Goal: Book appointment/travel/reservation

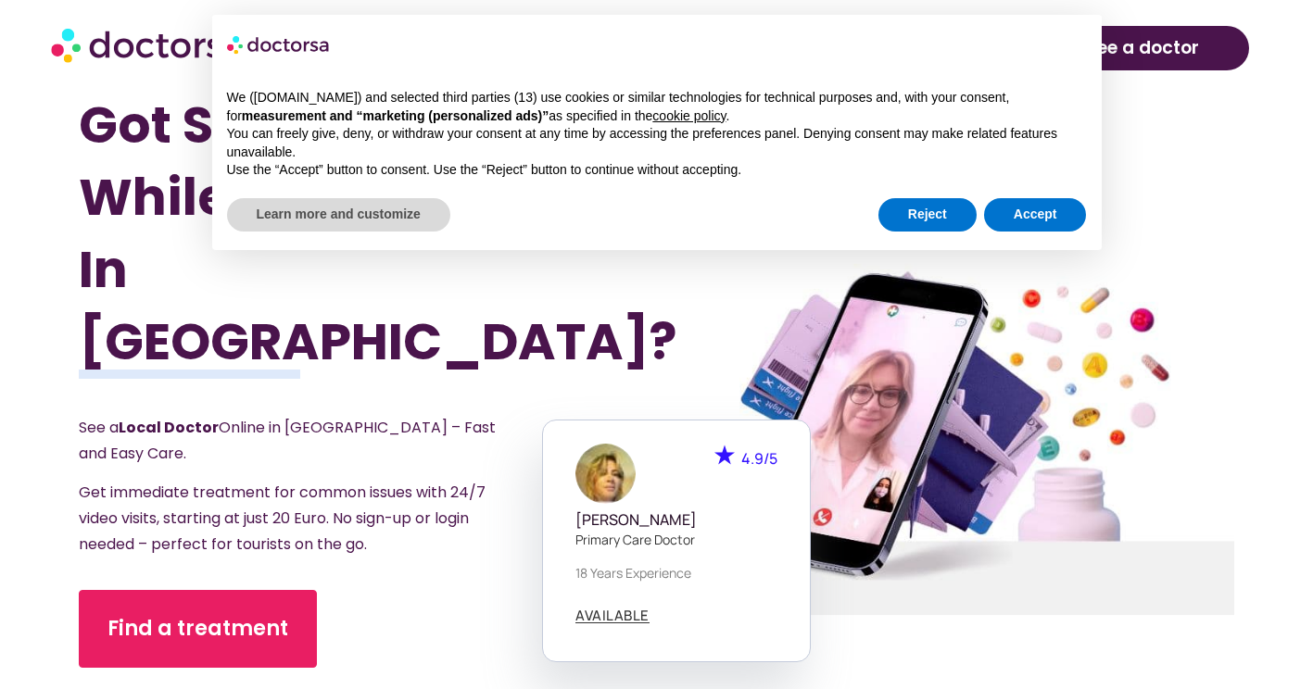
scroll to position [354, 0]
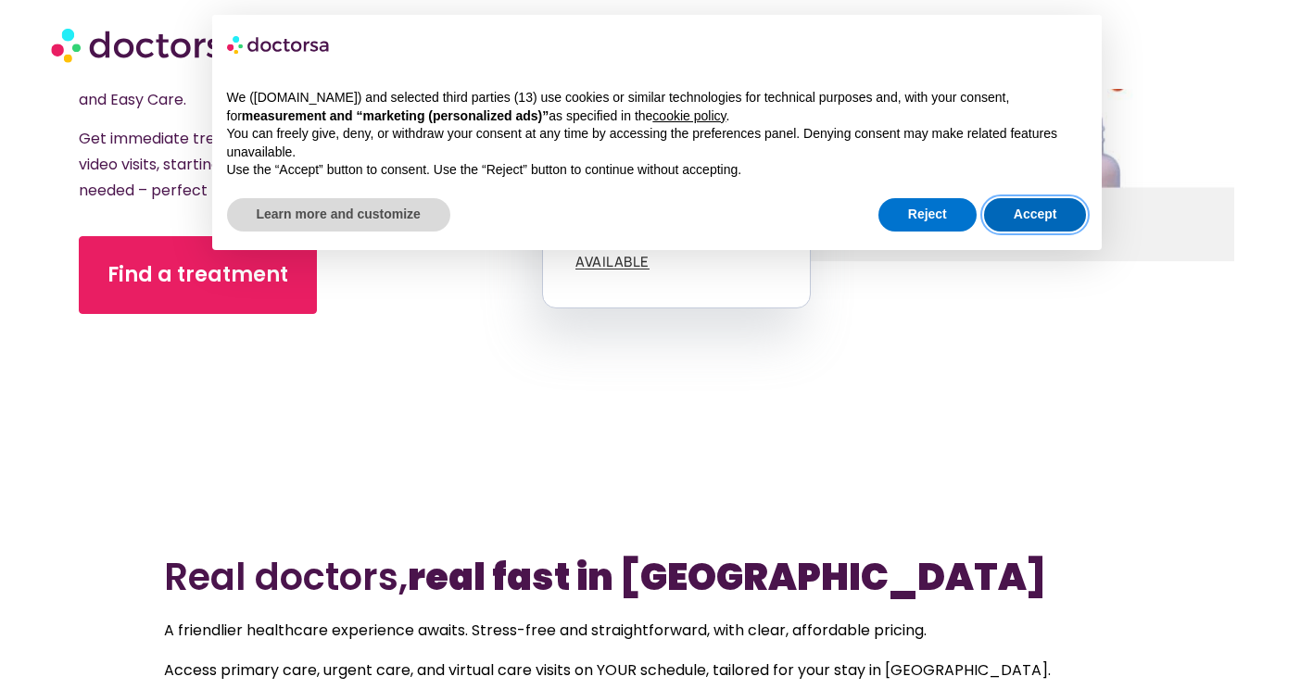
click at [1044, 198] on button "Accept" at bounding box center [1035, 214] width 103 height 33
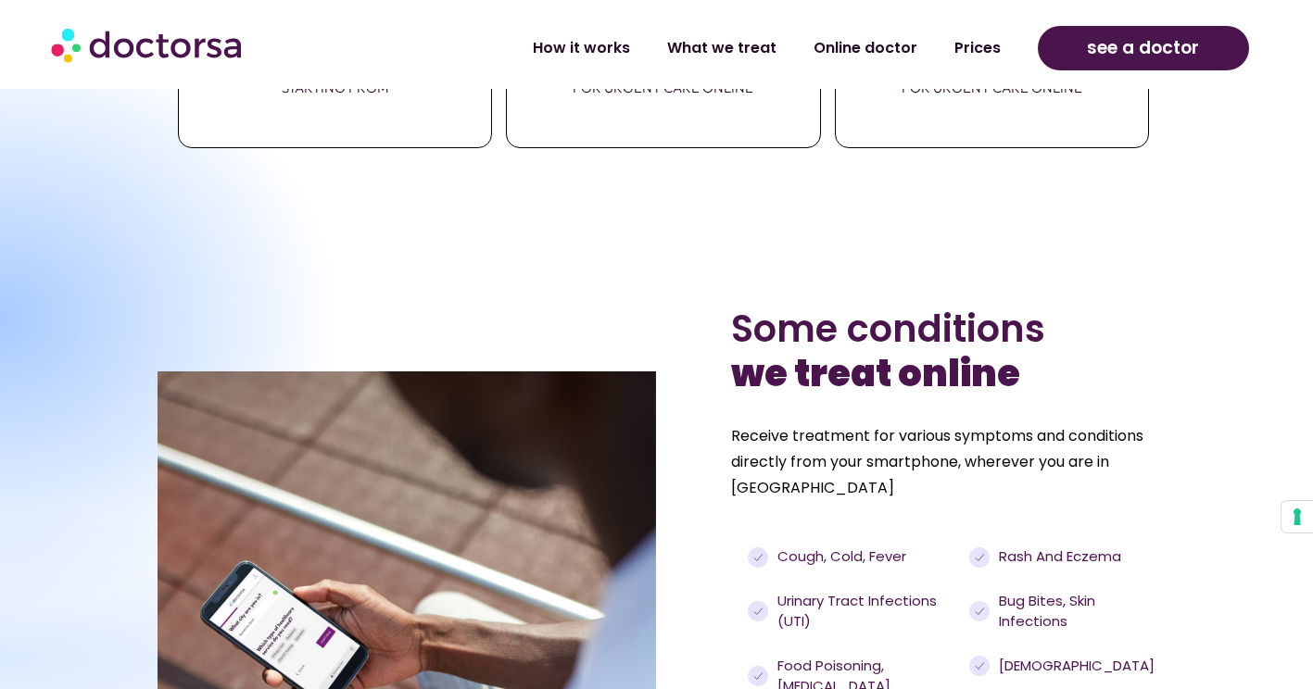
scroll to position [1156, 0]
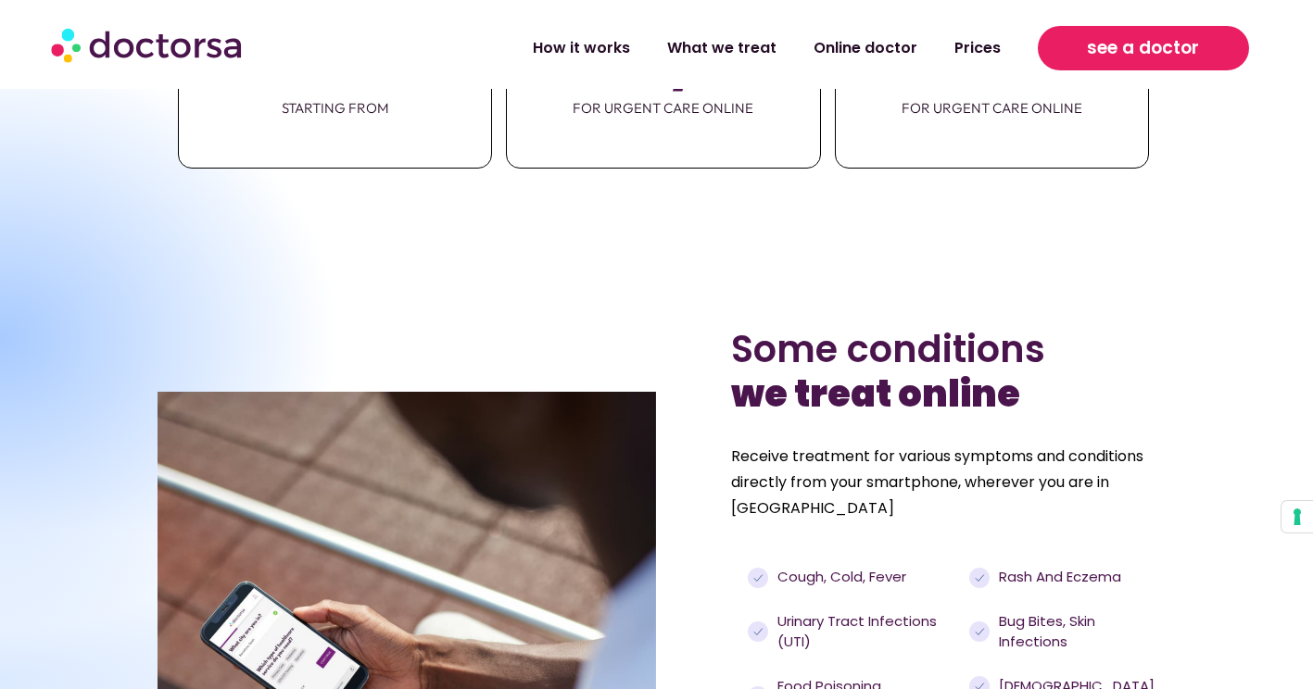
click at [1129, 60] on span "see a doctor" at bounding box center [1143, 48] width 112 height 30
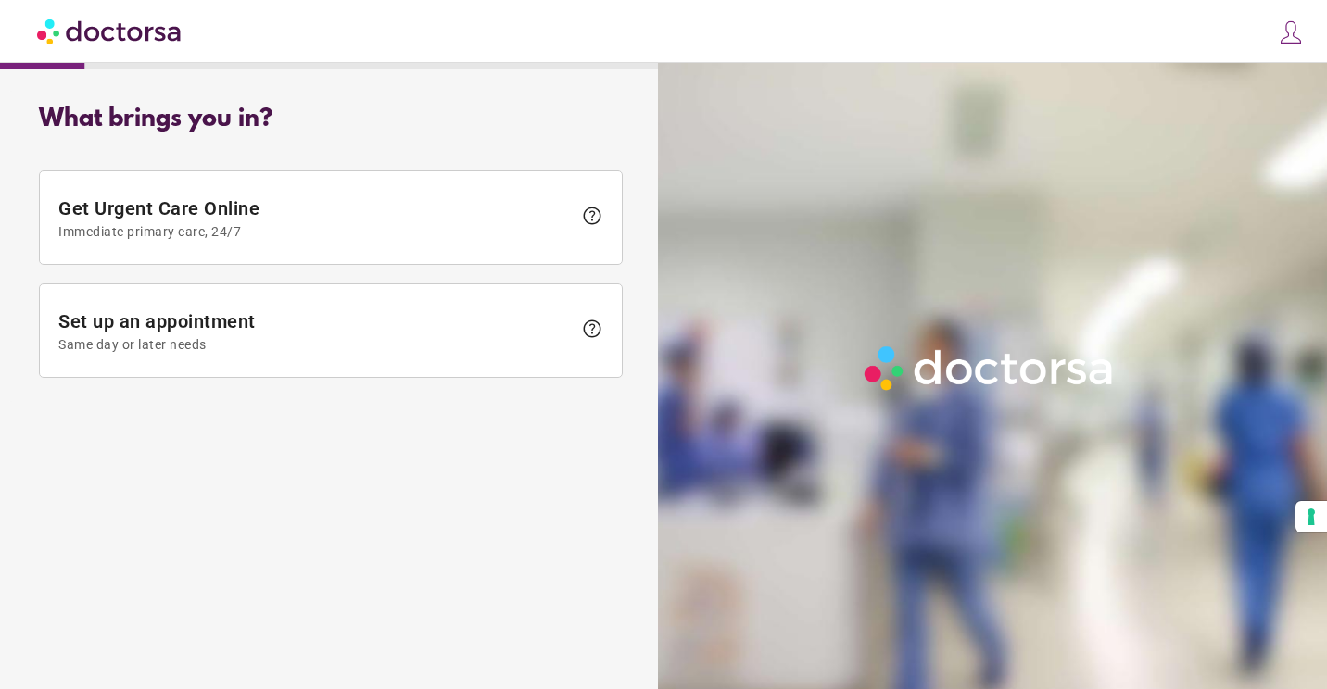
click at [144, 34] on img at bounding box center [110, 31] width 146 height 42
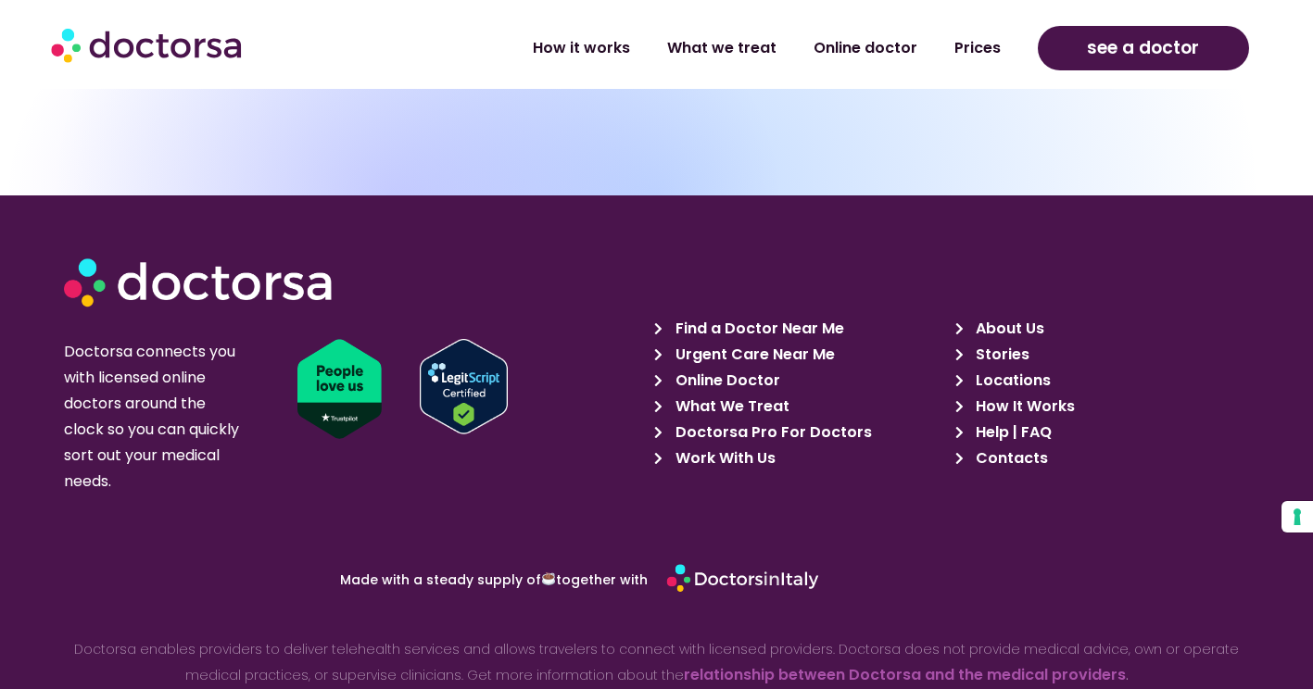
scroll to position [6369, 0]
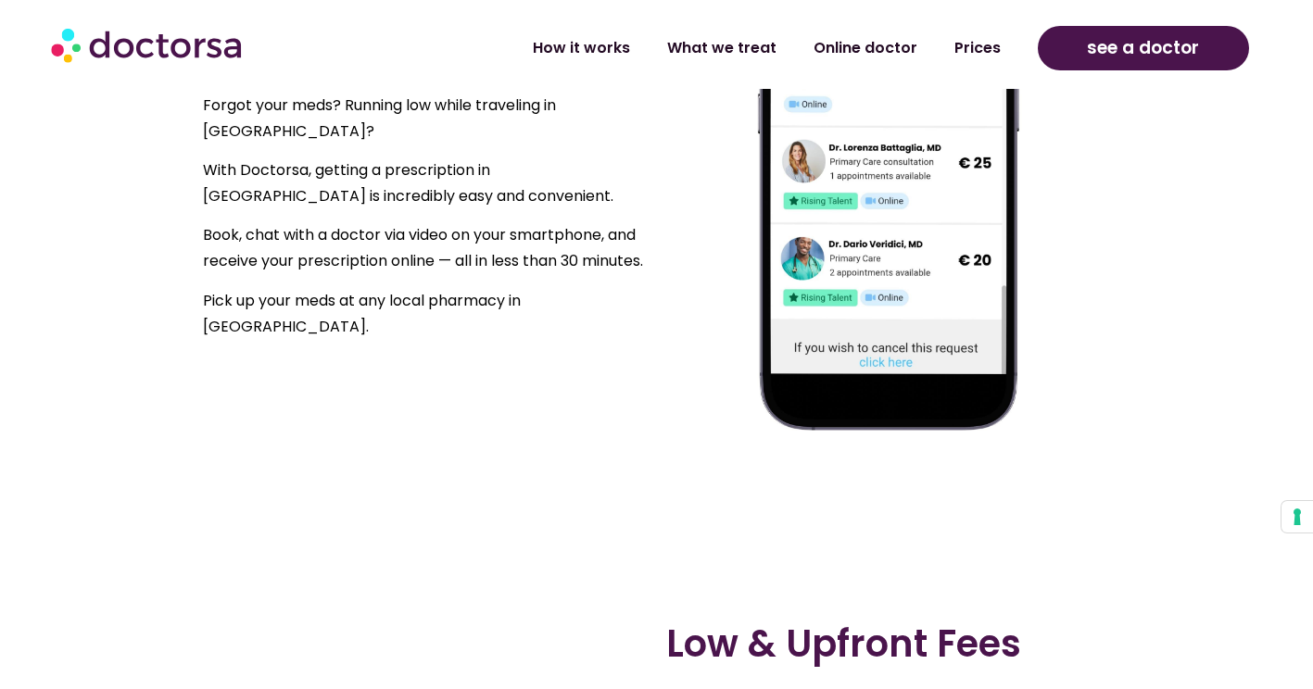
scroll to position [1166, 0]
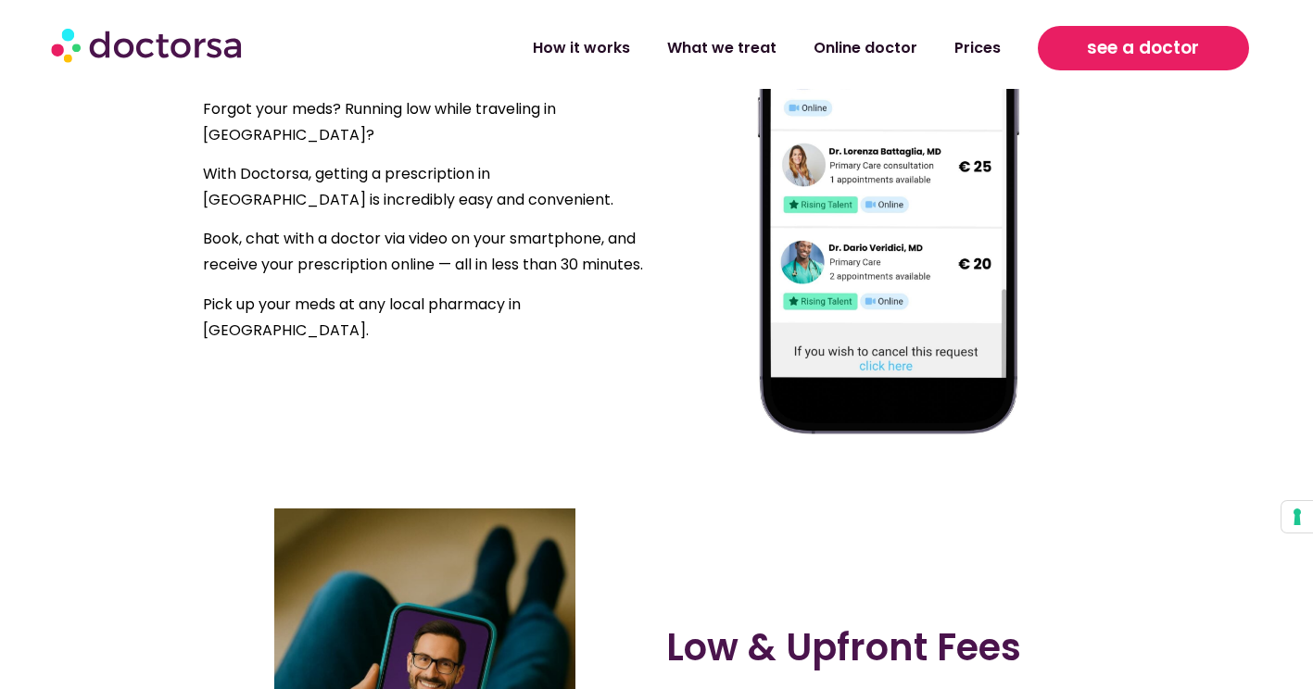
click at [1108, 35] on span "see a doctor" at bounding box center [1143, 48] width 112 height 30
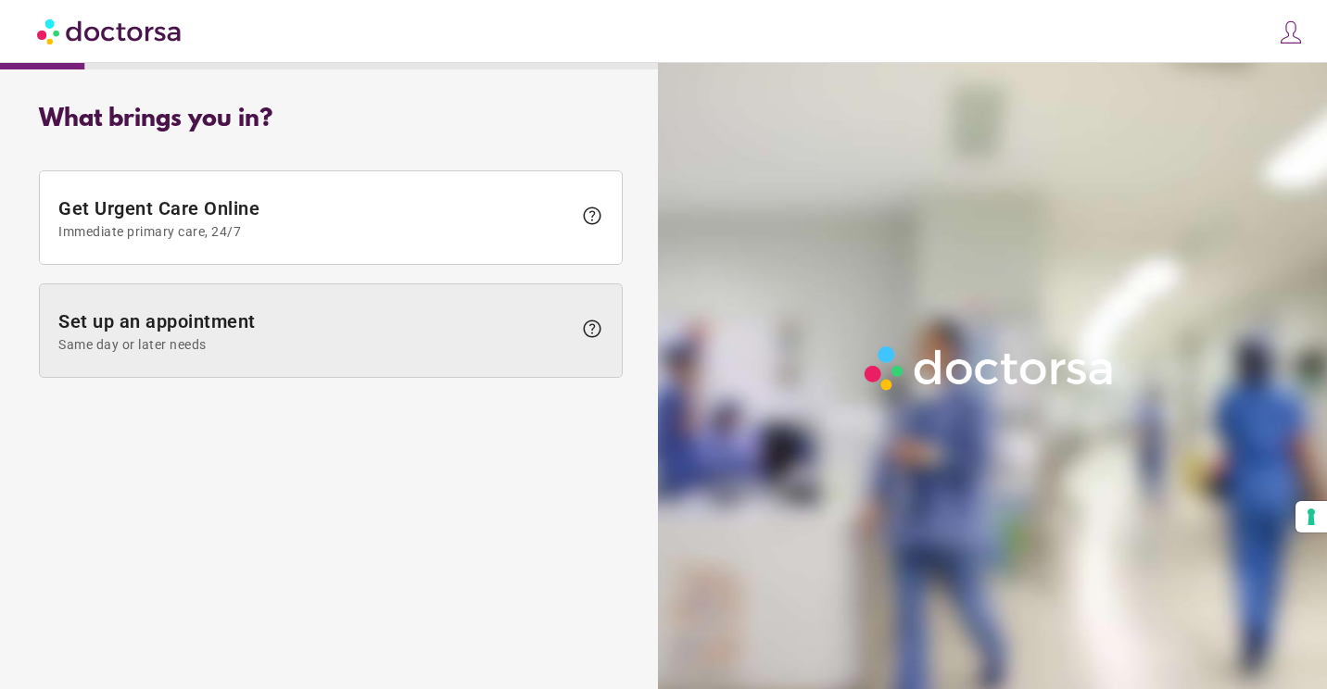
click at [339, 304] on span at bounding box center [331, 330] width 582 height 93
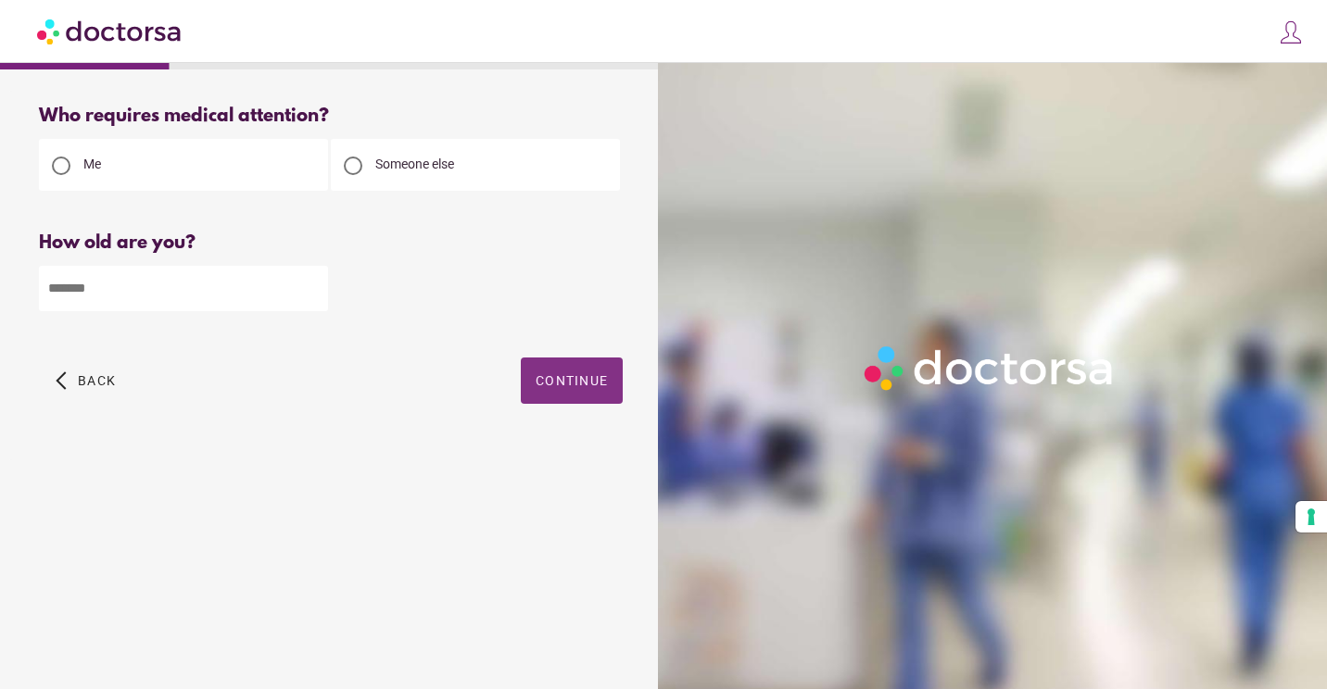
click at [555, 388] on span "Continue" at bounding box center [572, 380] width 72 height 15
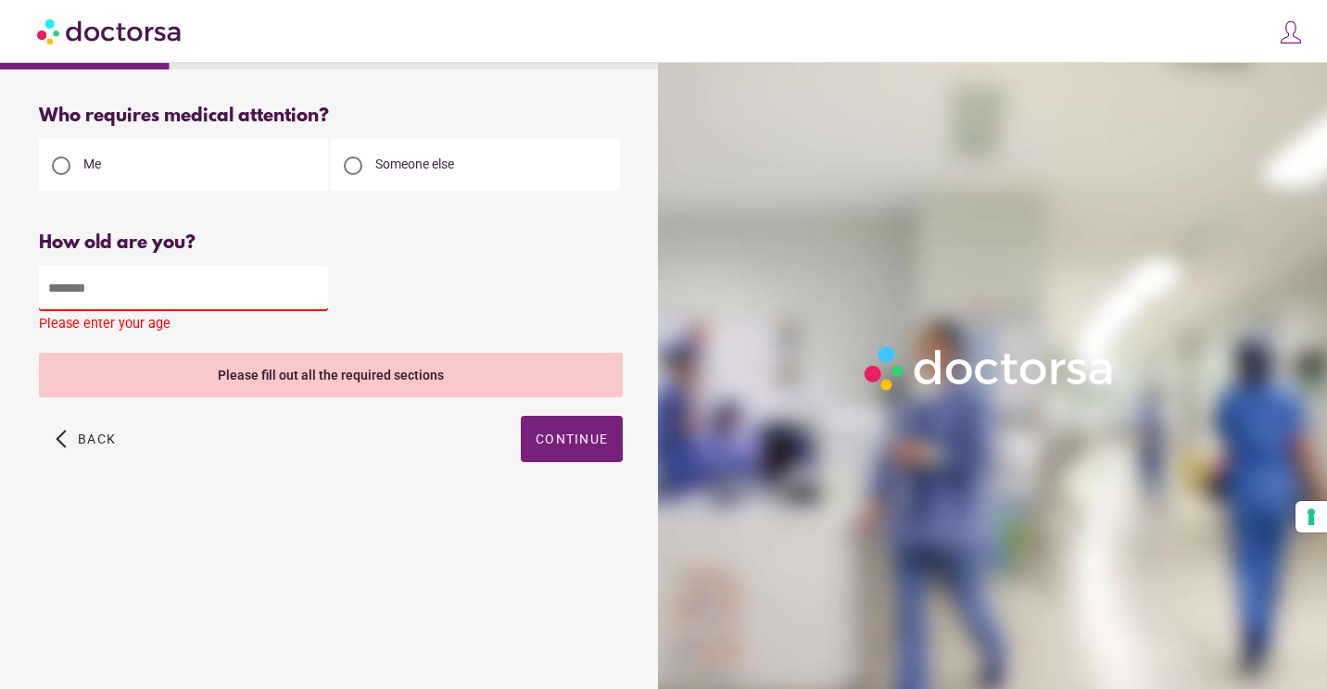
click at [264, 289] on input "number" at bounding box center [183, 288] width 289 height 45
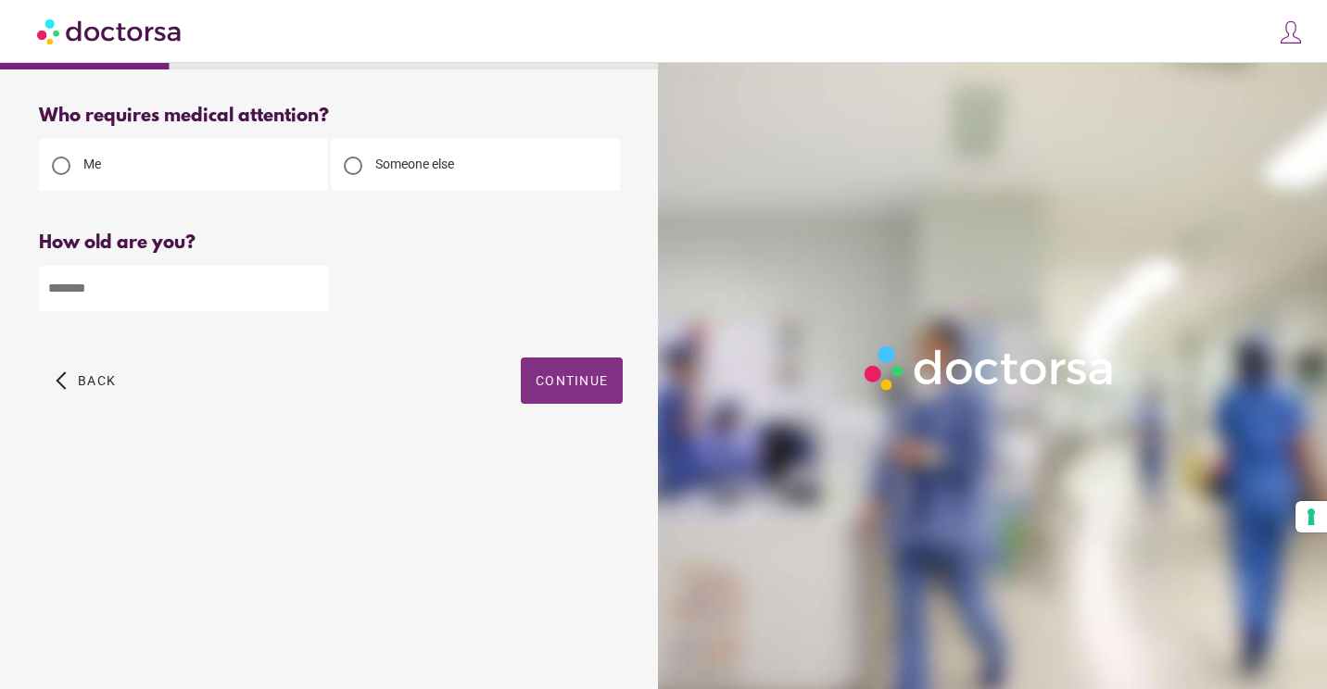
type input "**"
click at [582, 384] on span "Continue" at bounding box center [572, 380] width 72 height 15
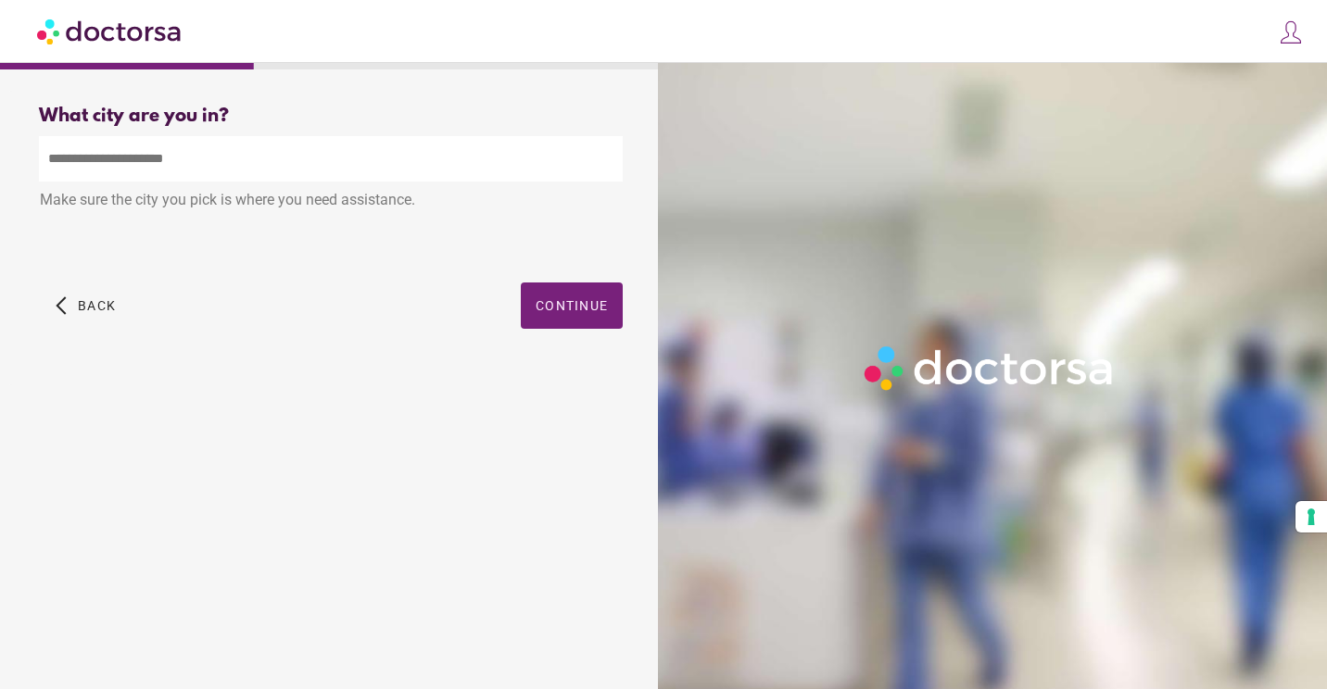
click at [358, 149] on input "text" at bounding box center [331, 158] width 584 height 45
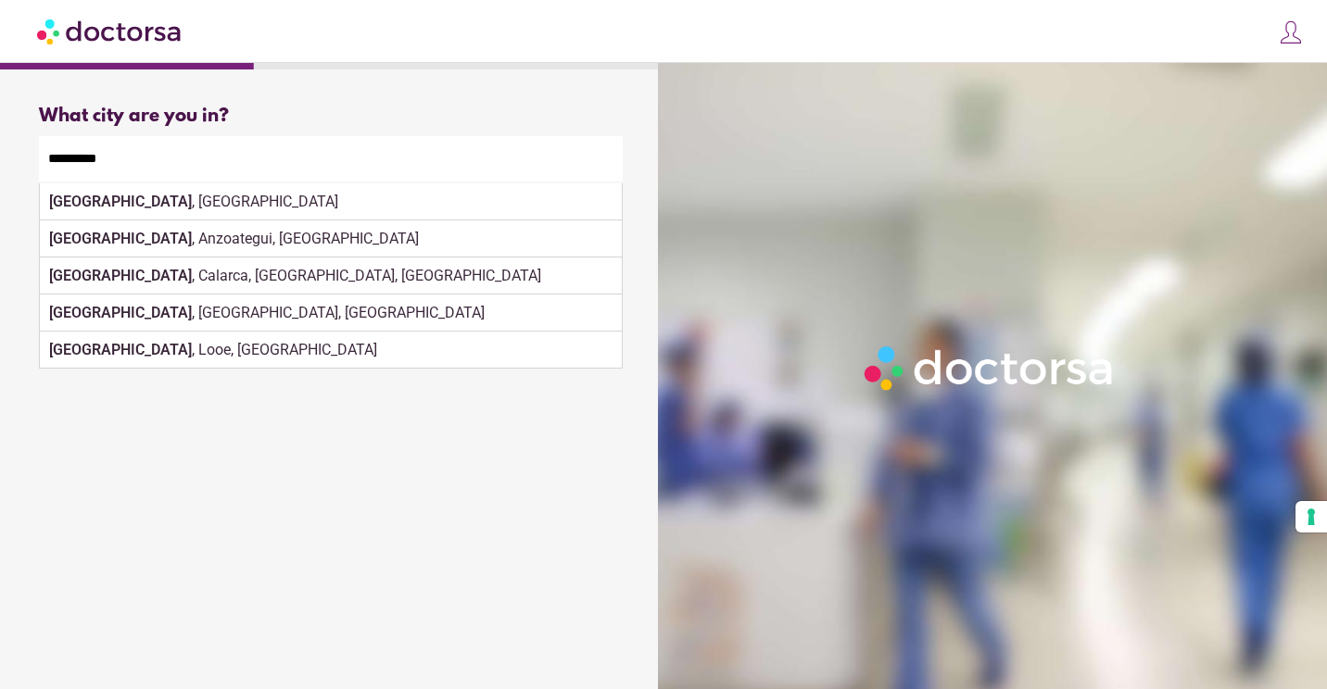
click at [561, 303] on div "[GEOGRAPHIC_DATA] , [GEOGRAPHIC_DATA], [GEOGRAPHIC_DATA]" at bounding box center [331, 313] width 582 height 37
type input "**********"
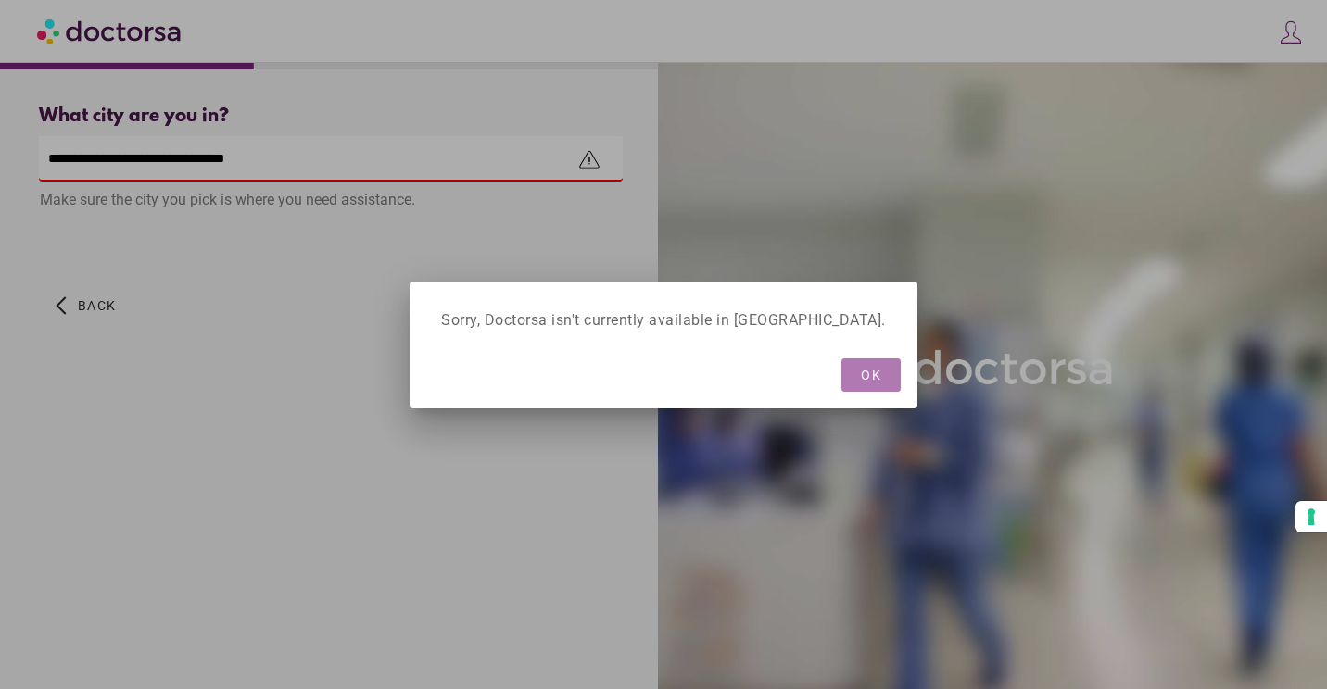
click at [848, 380] on span "button" at bounding box center [870, 375] width 59 height 33
